Goal: Find specific page/section: Find specific page/section

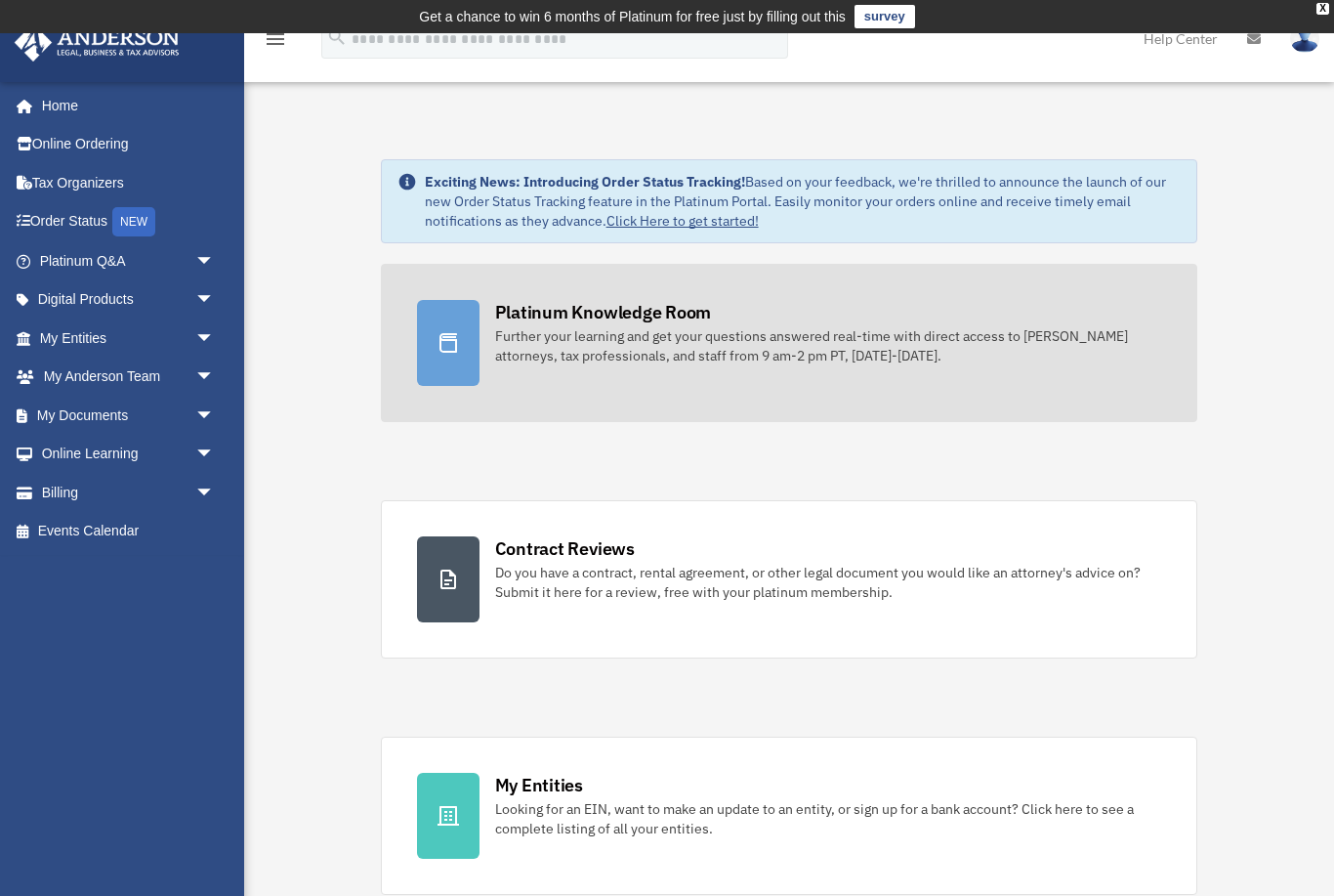
click at [552, 313] on div "Platinum Knowledge Room" at bounding box center [603, 312] width 217 height 25
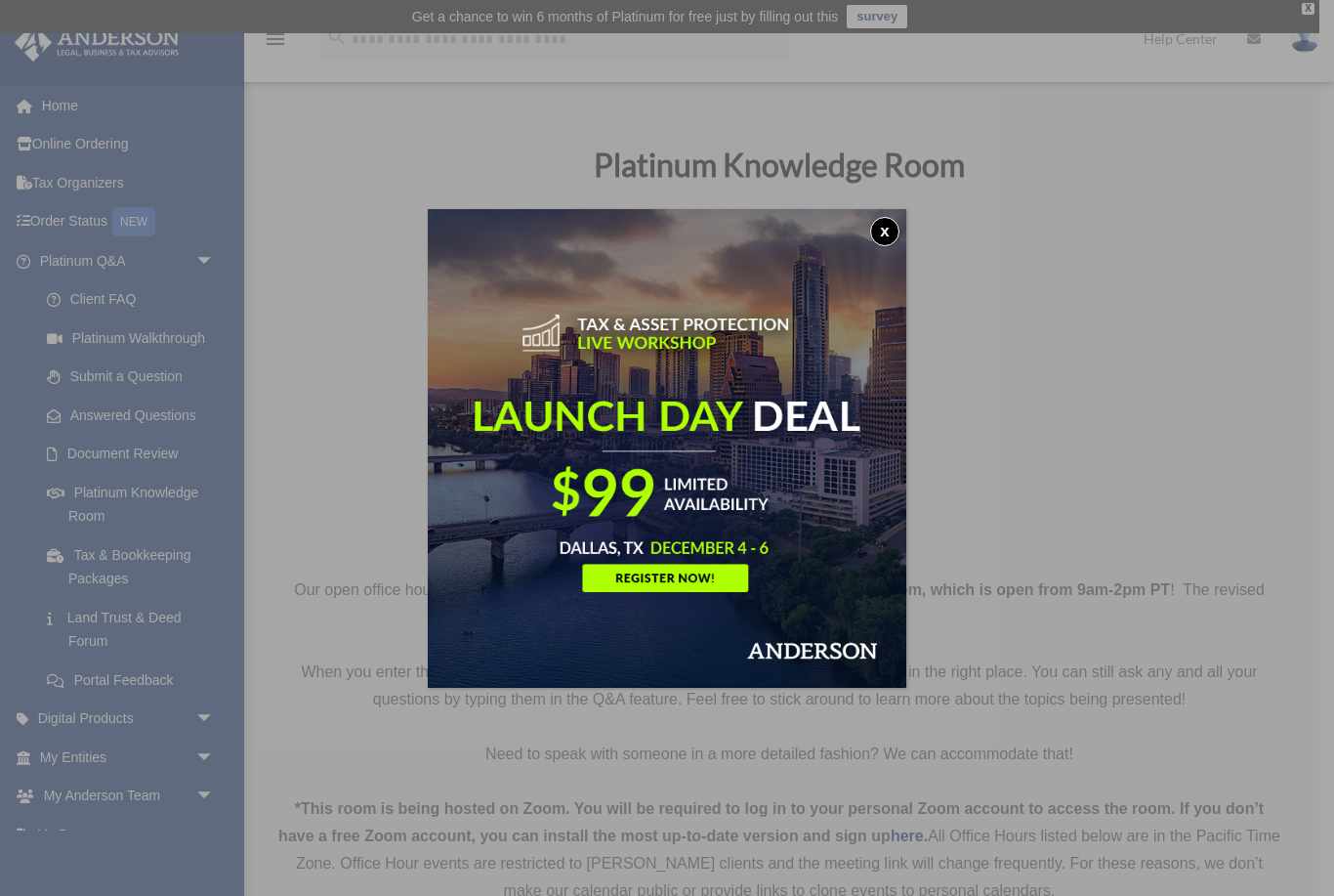
click at [883, 230] on button "x" at bounding box center [885, 231] width 30 height 30
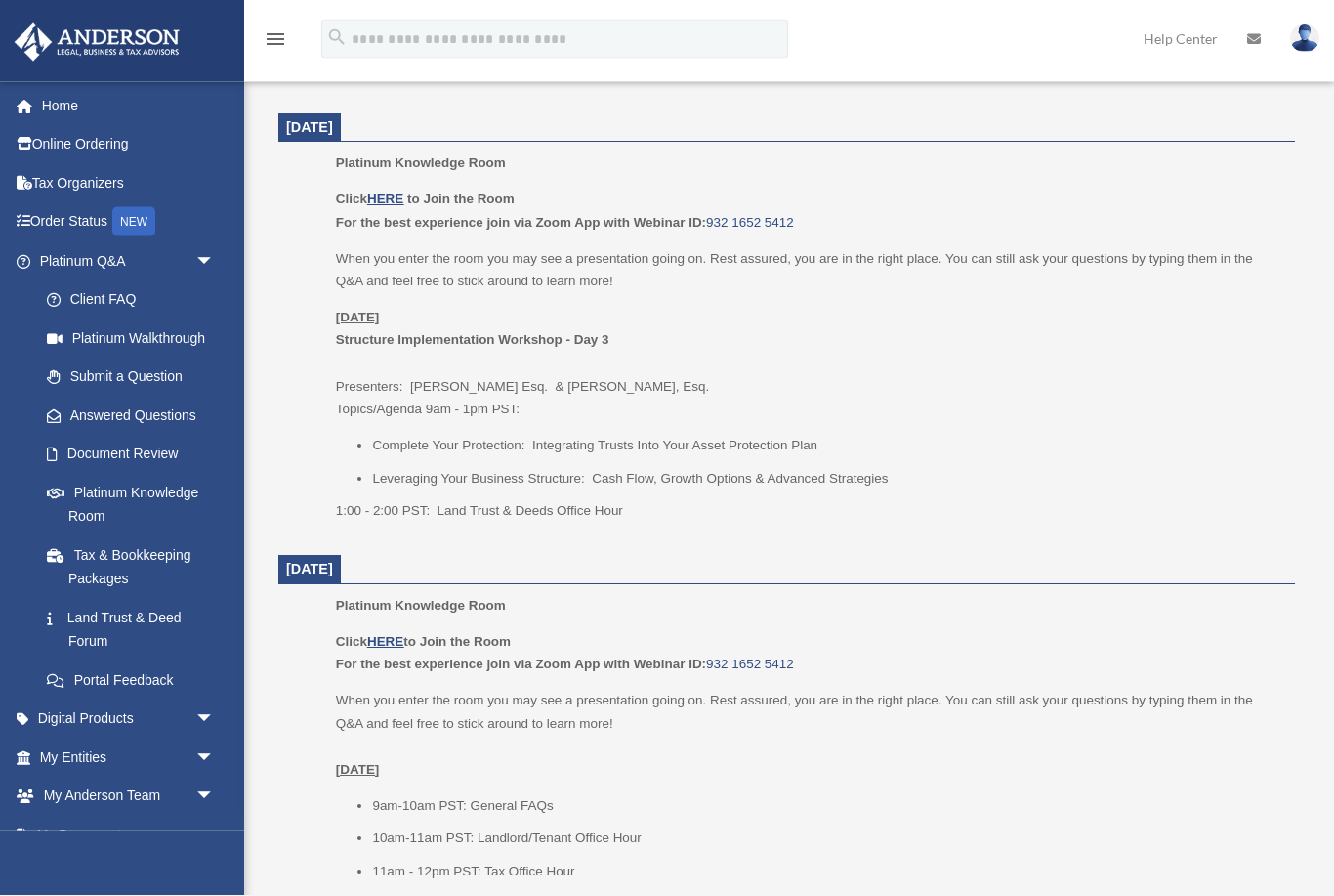
scroll to position [821, 0]
click at [398, 634] on u "HERE" at bounding box center [385, 641] width 36 height 15
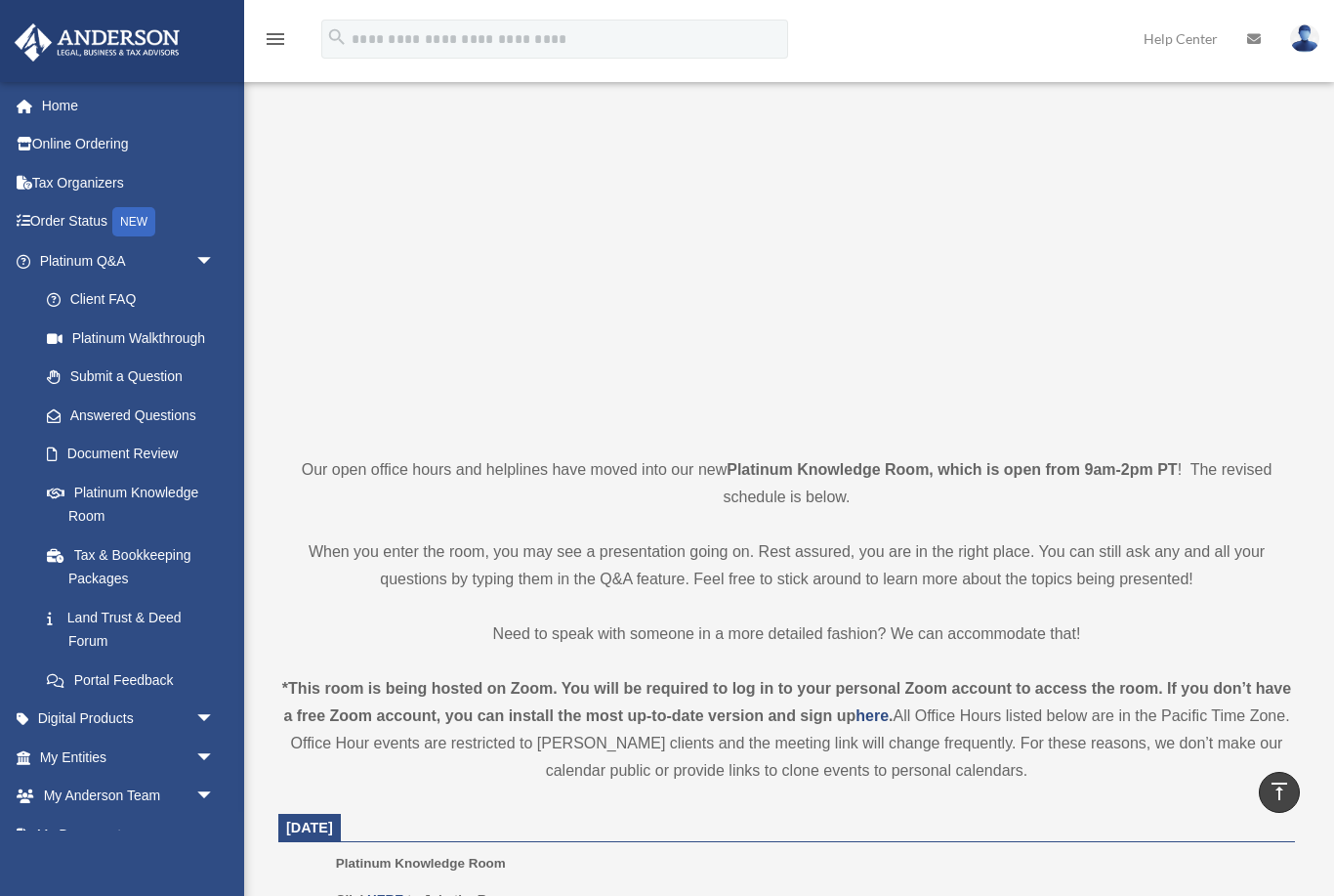
scroll to position [0, 0]
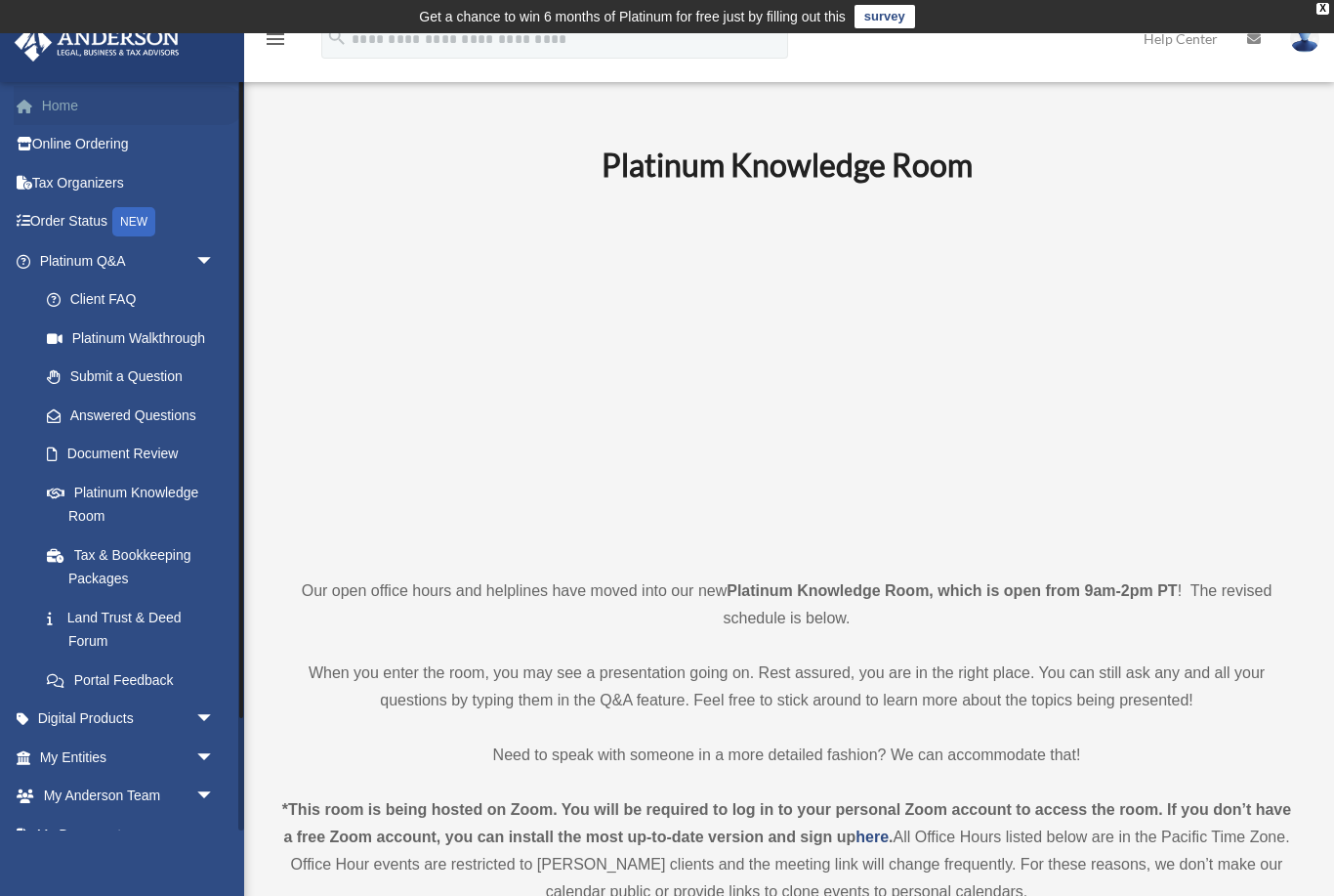
click at [60, 105] on link "Home" at bounding box center [129, 105] width 230 height 39
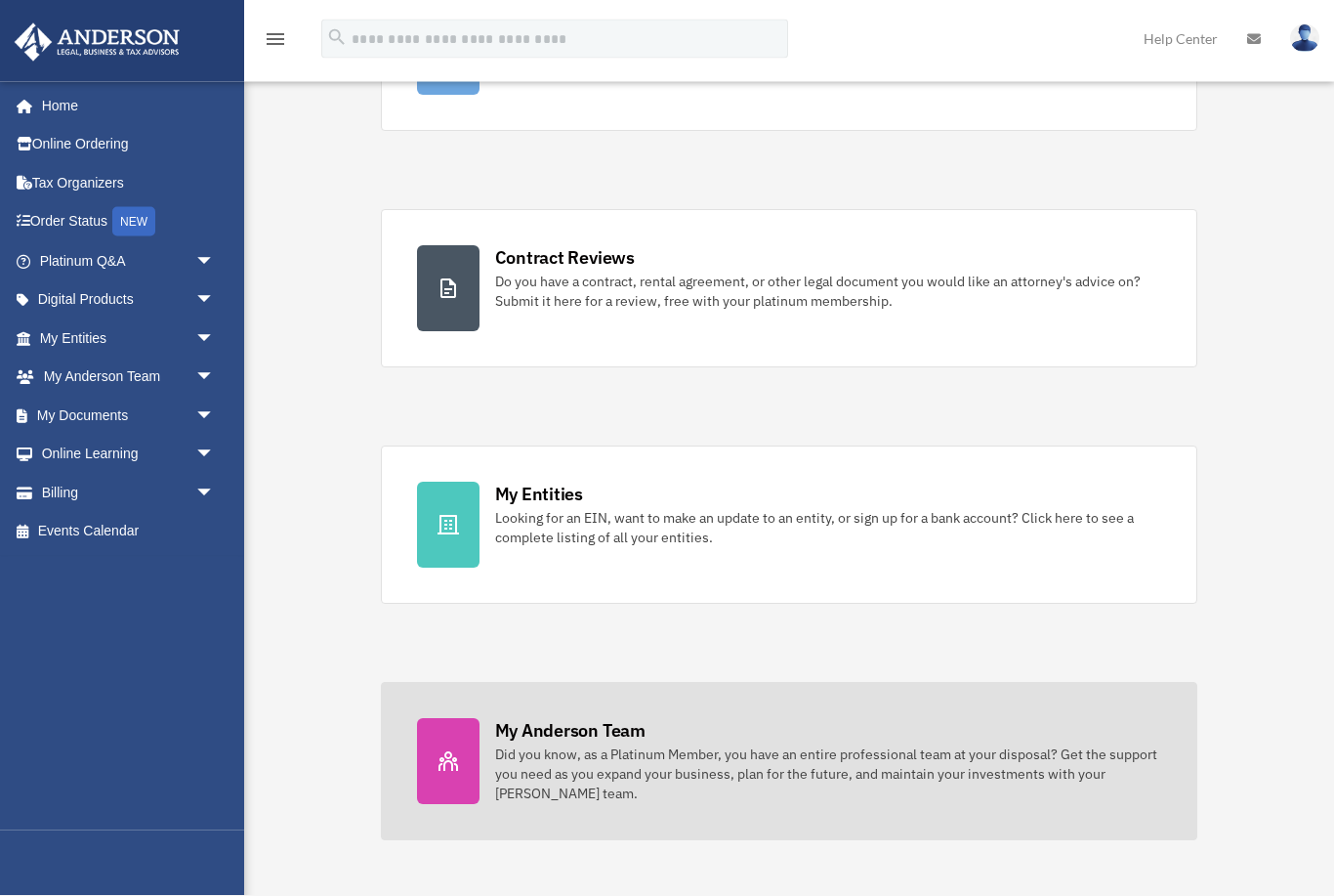
scroll to position [306, 0]
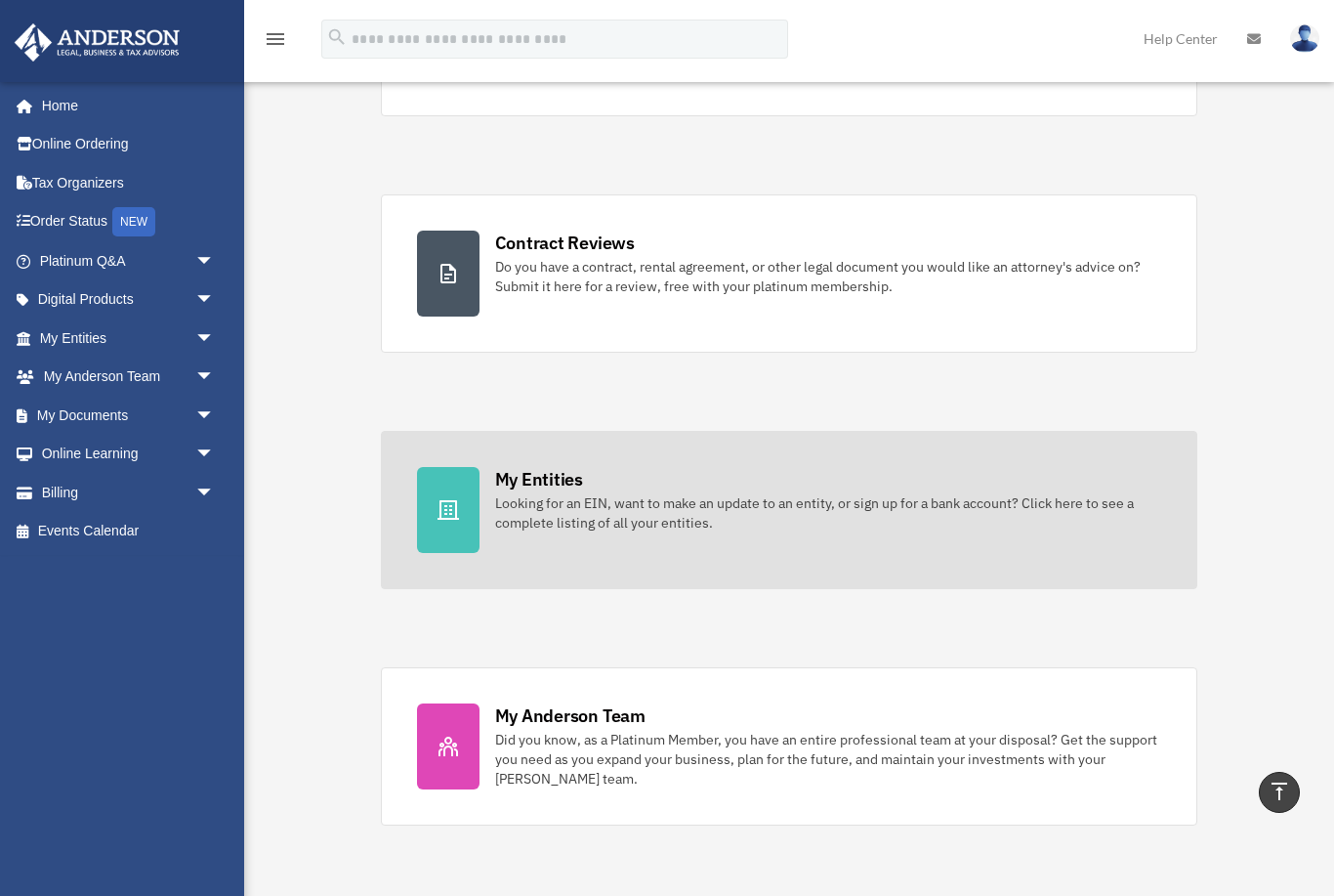
click at [545, 482] on div "My Entities" at bounding box center [539, 479] width 88 height 25
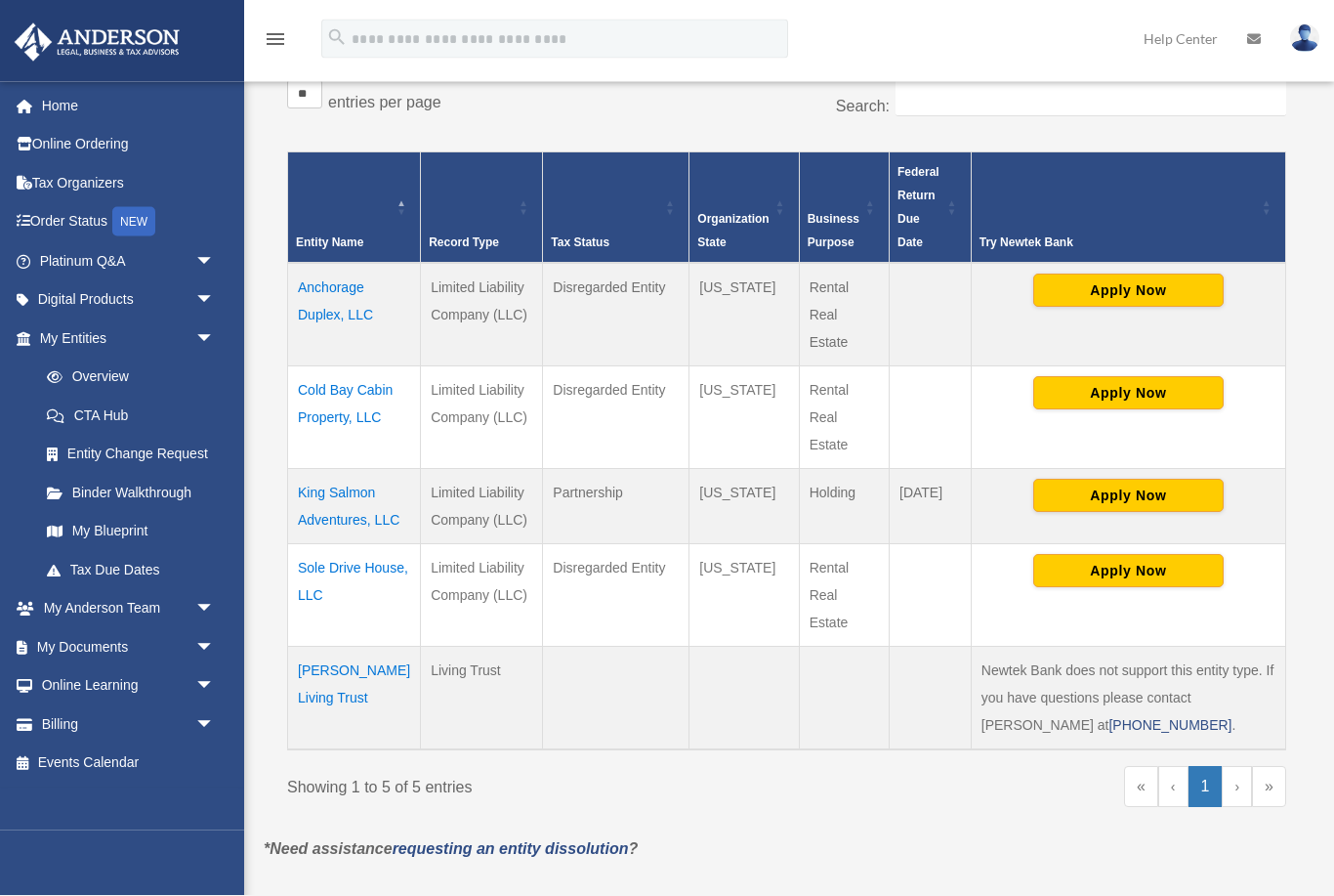
scroll to position [366, 0]
click at [326, 291] on td "Anchorage Duplex, LLC" at bounding box center [354, 314] width 133 height 103
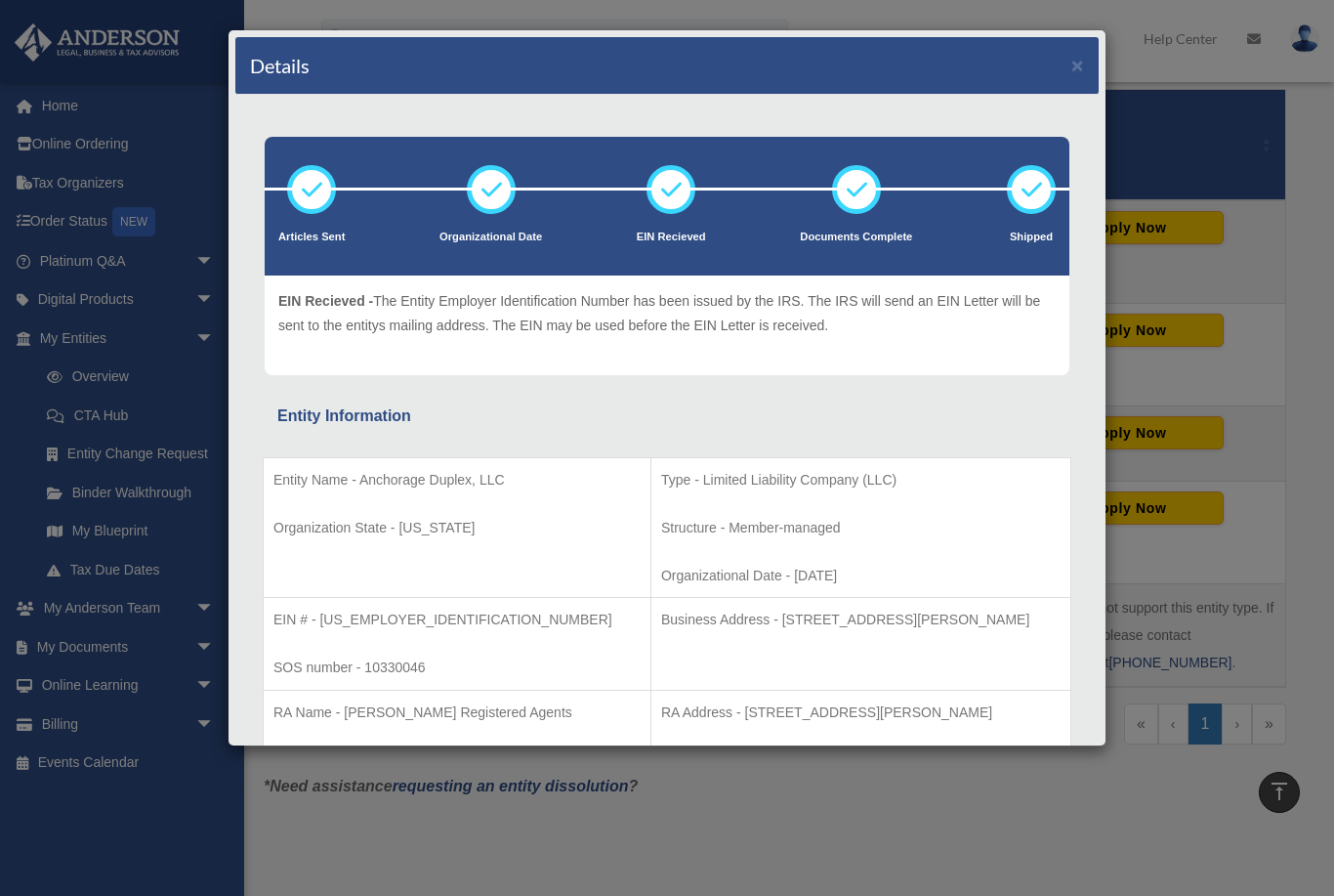
scroll to position [0, 0]
click at [1324, 239] on div "Details × Articles Sent Organizational Date" at bounding box center [667, 448] width 1334 height 896
